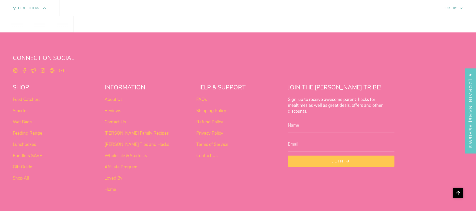
scroll to position [321, 0]
